Goal: Find contact information: Obtain details needed to contact an individual or organization

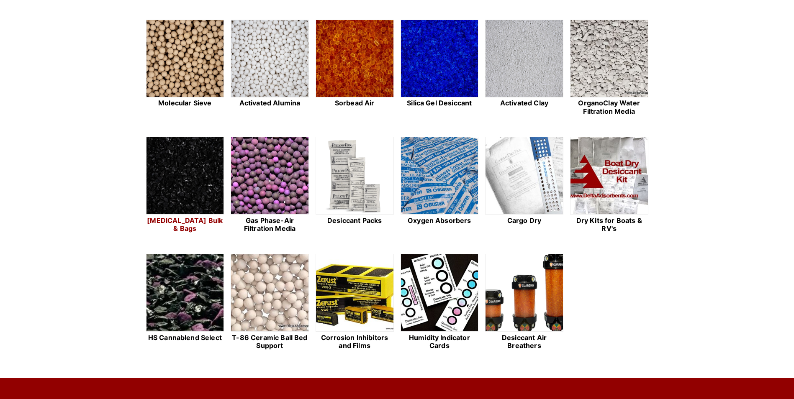
scroll to position [251, 0]
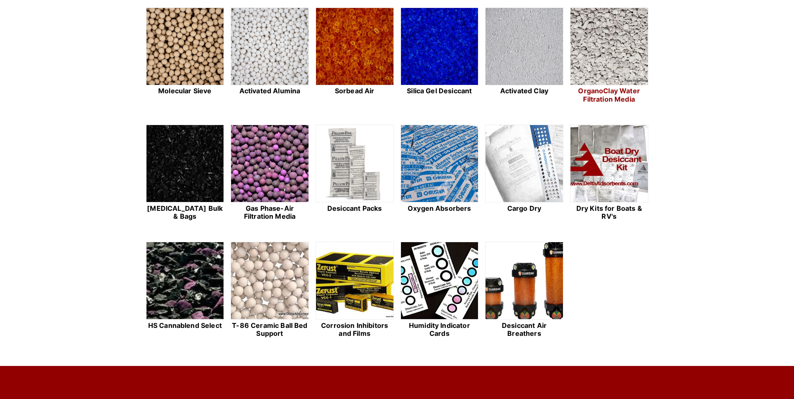
click at [629, 49] on img at bounding box center [609, 47] width 77 height 78
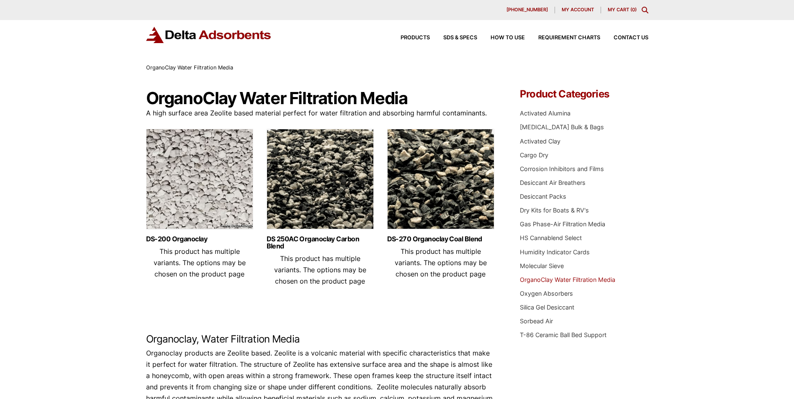
click at [196, 219] on img at bounding box center [199, 181] width 107 height 105
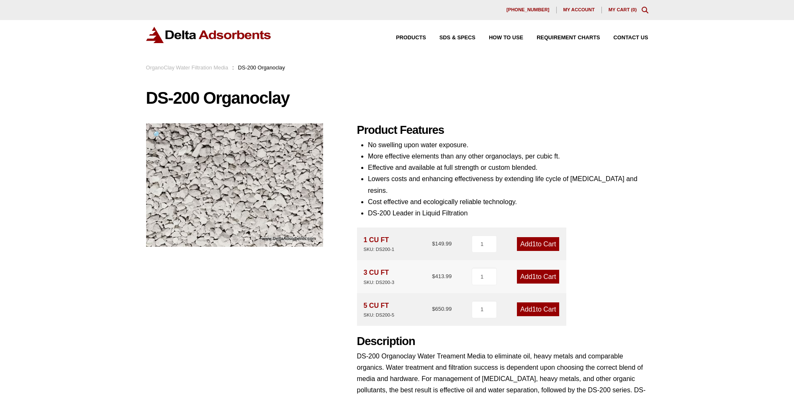
click at [448, 190] on li "Lowers costs and enhancing effectiveness by extending life cycle of activated c…" at bounding box center [508, 184] width 281 height 23
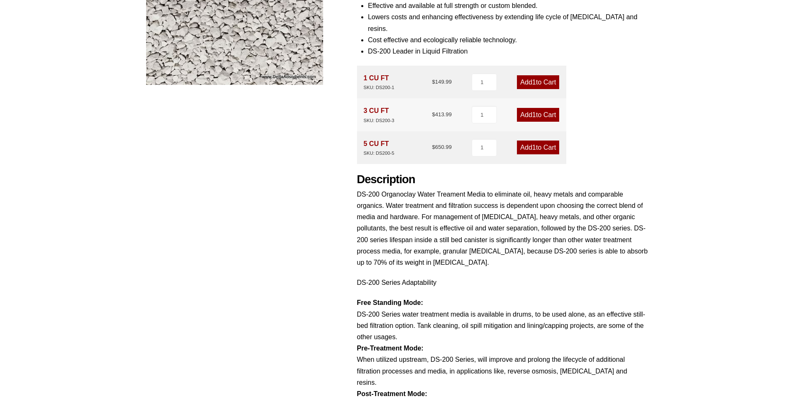
scroll to position [42, 0]
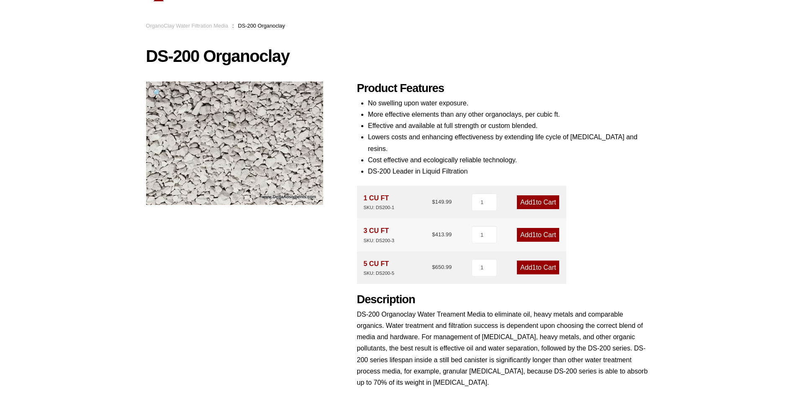
click at [459, 340] on p "DS-200 Organoclay Water Treament Media to eliminate oil, heavy metals and compa…" at bounding box center [502, 349] width 291 height 80
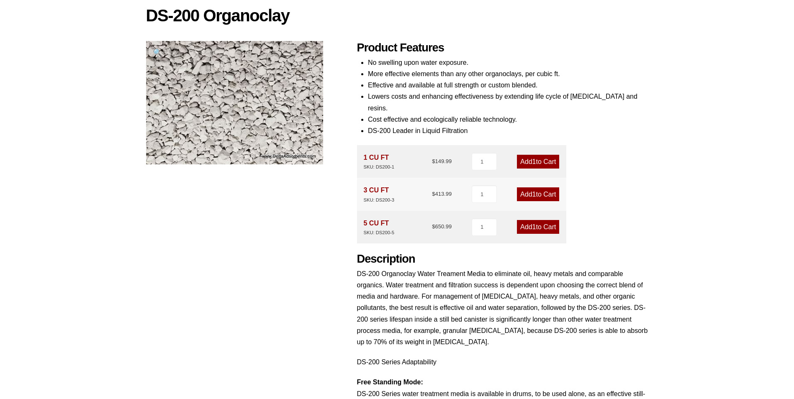
scroll to position [0, 0]
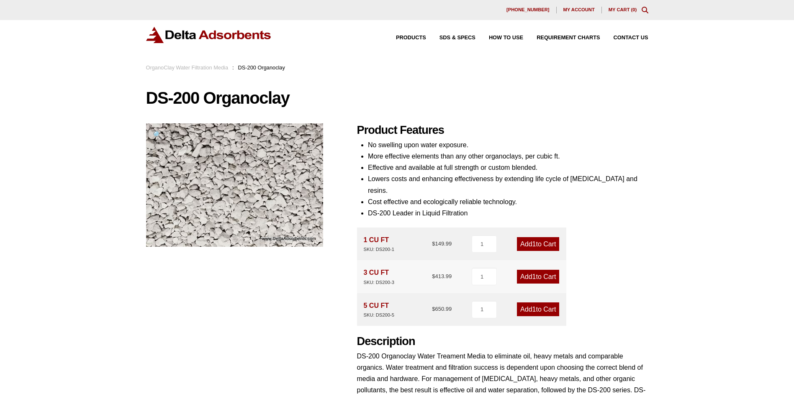
click at [524, 162] on ul "No swelling upon water exposure. More effective elements than any other organoc…" at bounding box center [508, 179] width 281 height 80
click at [416, 37] on span "Products" at bounding box center [411, 37] width 30 height 5
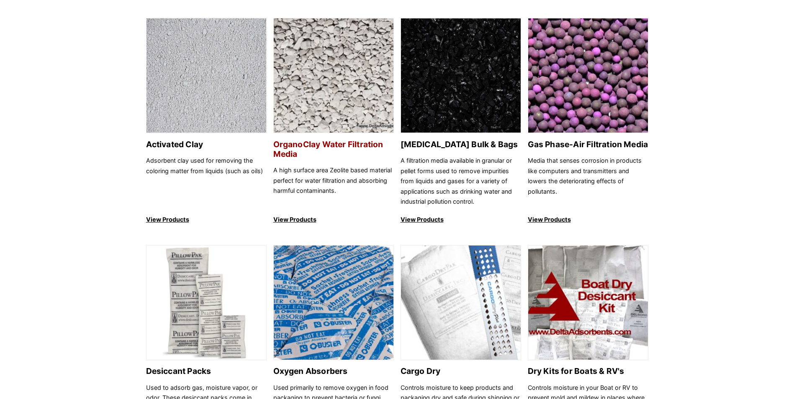
scroll to position [335, 0]
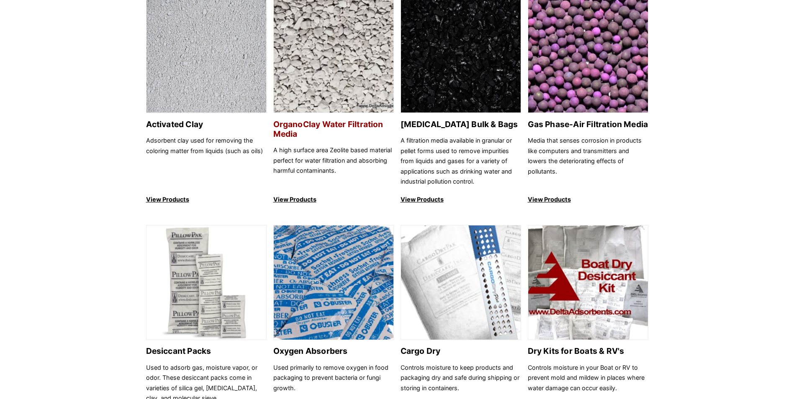
click at [300, 124] on h2 "OrganoClay Water Filtration Media" at bounding box center [333, 129] width 121 height 19
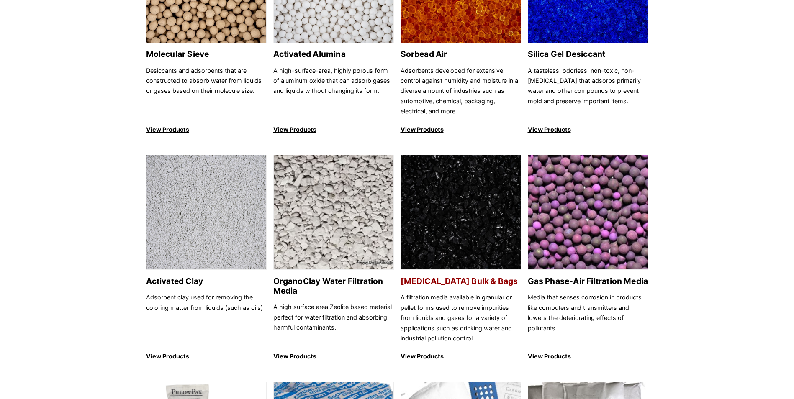
scroll to position [0, 0]
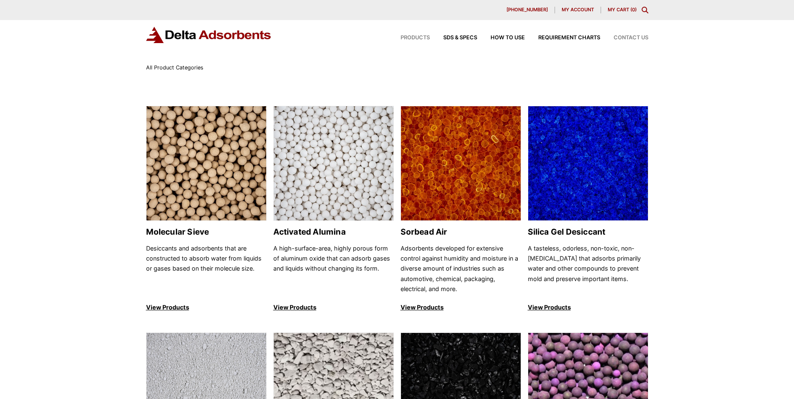
click at [620, 36] on span "Contact Us" at bounding box center [631, 37] width 35 height 5
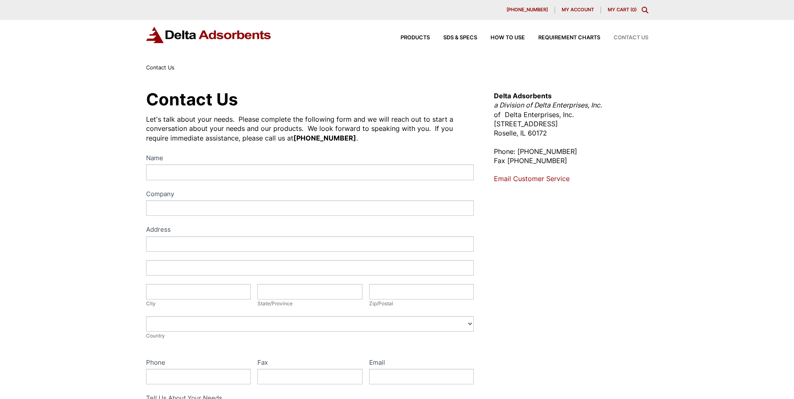
click at [582, 11] on span "My account" at bounding box center [578, 10] width 32 height 5
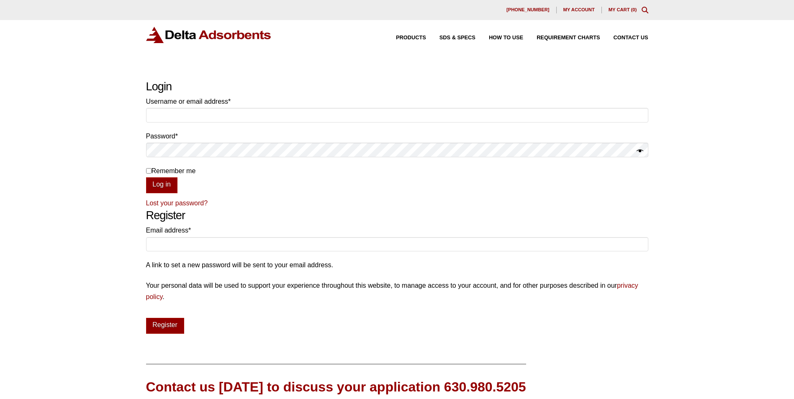
scroll to position [137, 0]
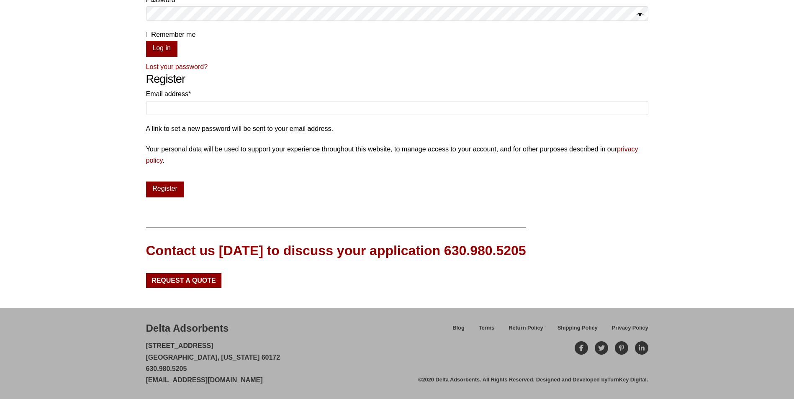
drag, startPoint x: 204, startPoint y: 346, endPoint x: 231, endPoint y: 384, distance: 46.5
click at [204, 347] on p "[STREET_ADDRESS][US_STATE] 630.980.5205 [EMAIL_ADDRESS][DOMAIN_NAME]" at bounding box center [213, 363] width 134 height 46
drag, startPoint x: 262, startPoint y: 378, endPoint x: 146, endPoint y: 377, distance: 115.6
click at [146, 377] on div "Delta Adsorbents [STREET_ADDRESS][US_STATE] 630.980.5205 [EMAIL_ADDRESS][DOMAIN…" at bounding box center [282, 354] width 273 height 64
copy link "[EMAIL_ADDRESS][DOMAIN_NAME]"
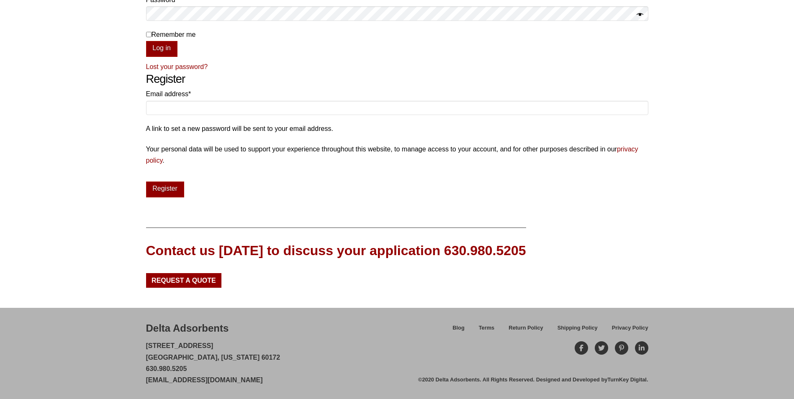
click at [420, 131] on p "A link to set a new password will be sent to your email address." at bounding box center [397, 128] width 503 height 11
